Goal: Find specific page/section: Find specific page/section

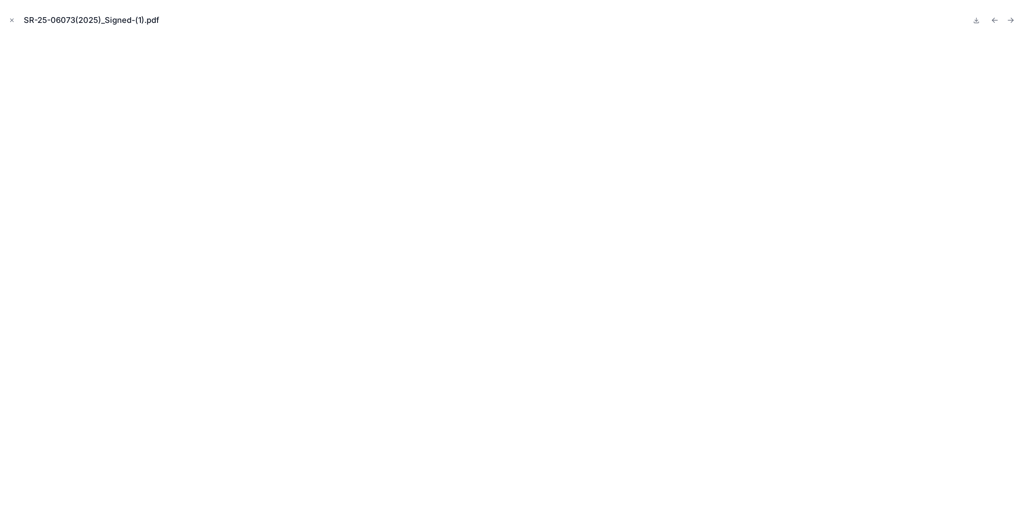
scroll to position [200, 0]
click at [11, 23] on icon "Close modal" at bounding box center [12, 20] width 6 height 6
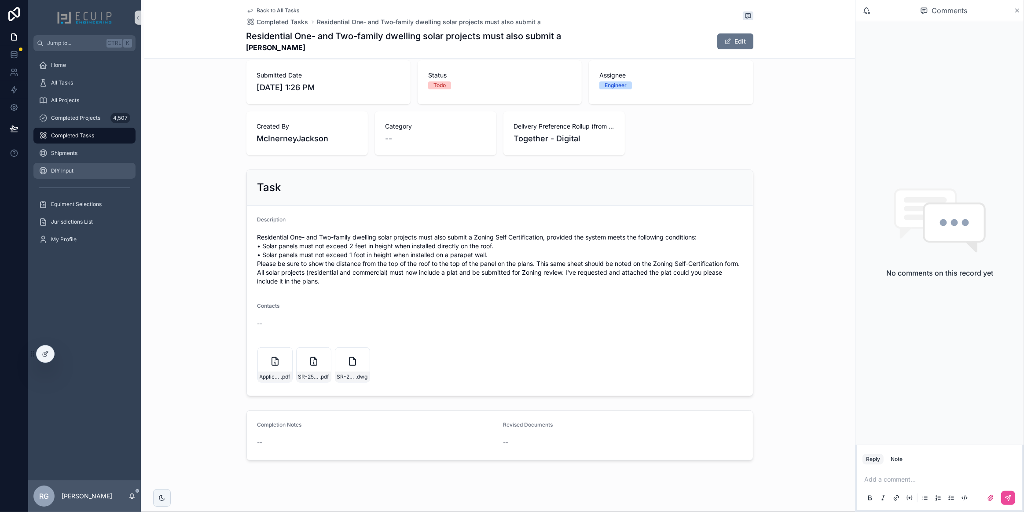
click at [93, 171] on div "DIY Input" at bounding box center [85, 171] width 92 height 14
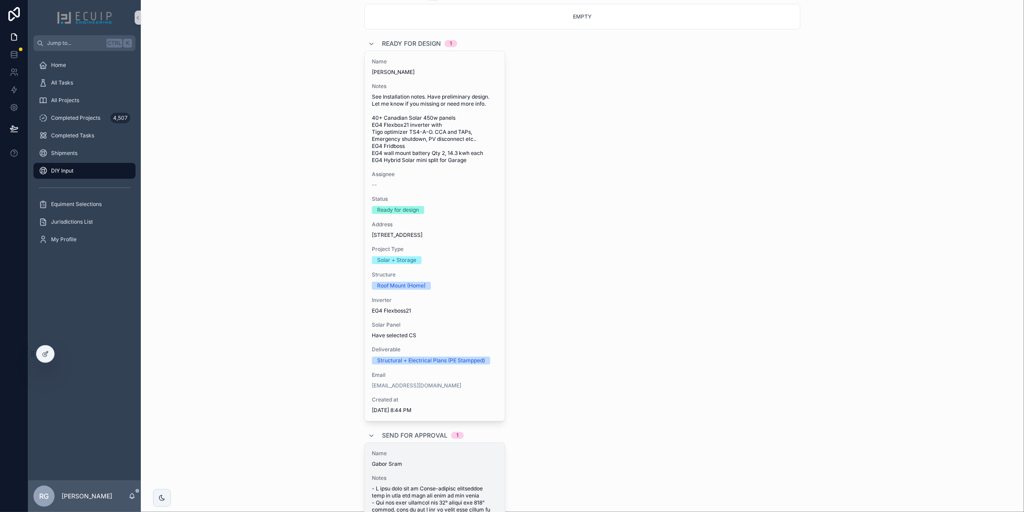
scroll to position [280, 0]
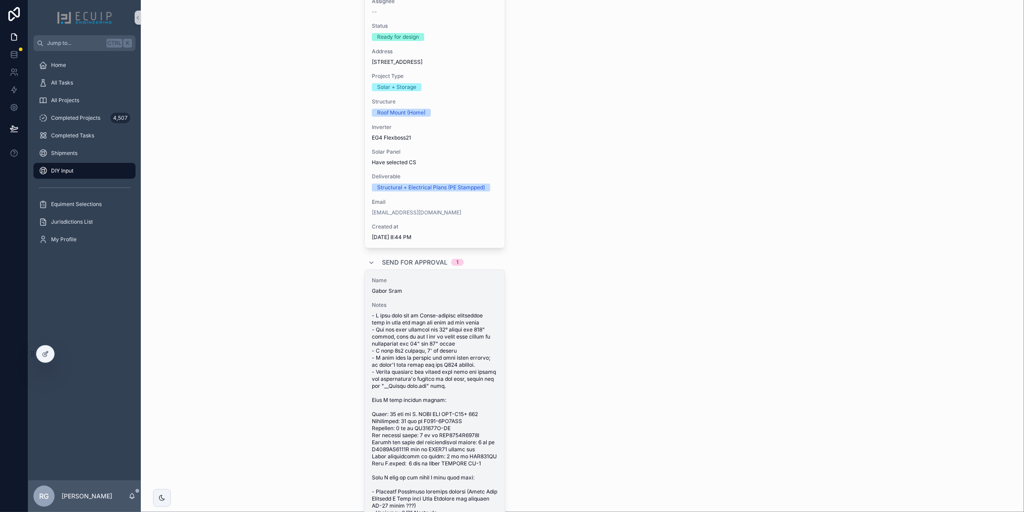
click at [454, 328] on span "scrollable content" at bounding box center [435, 421] width 126 height 218
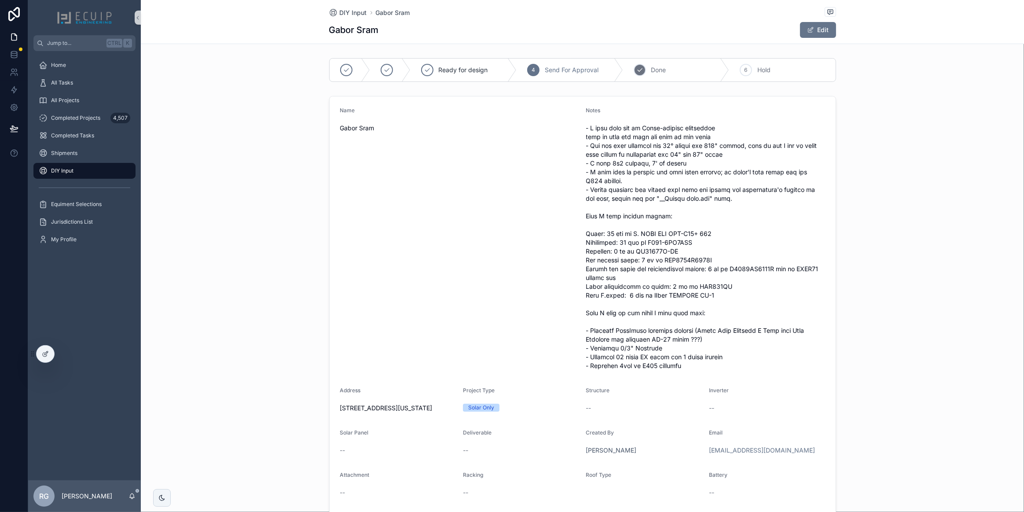
click at [636, 72] on icon "scrollable content" at bounding box center [639, 69] width 7 height 7
click at [84, 169] on div "DIY Input" at bounding box center [85, 171] width 92 height 14
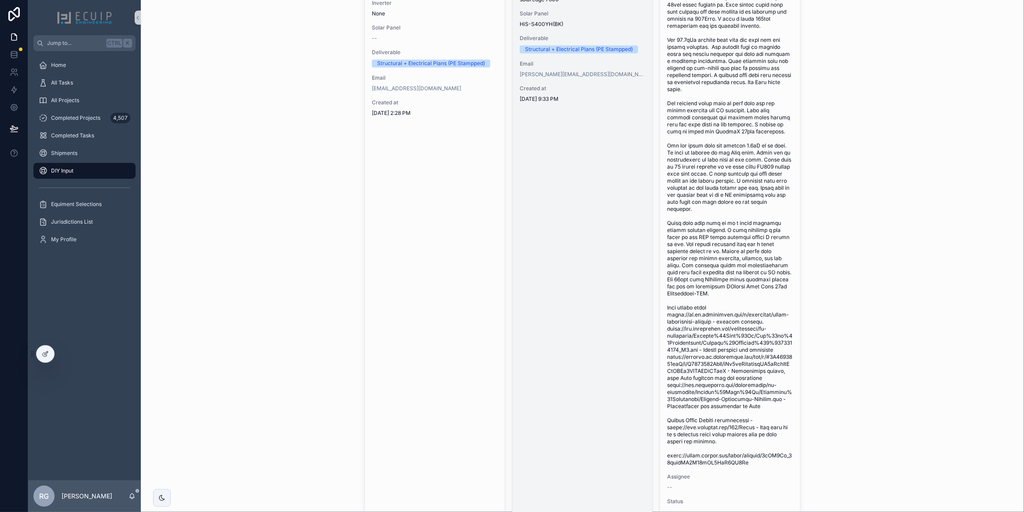
scroll to position [2863, 0]
